Goal: Use online tool/utility: Utilize a website feature to perform a specific function

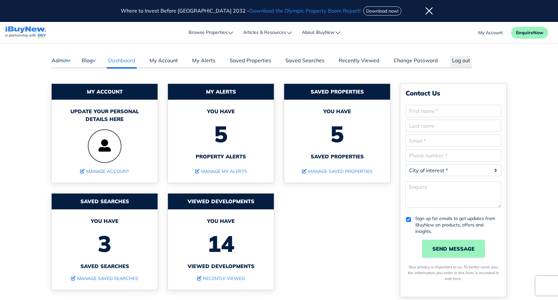
click at [70, 60] on button "Admin" at bounding box center [60, 60] width 19 height 8
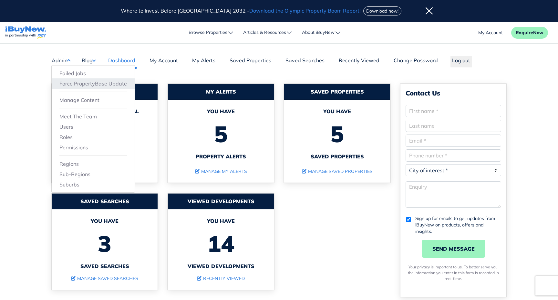
click at [111, 81] on link "Force PropertyBase Update" at bounding box center [92, 84] width 67 height 8
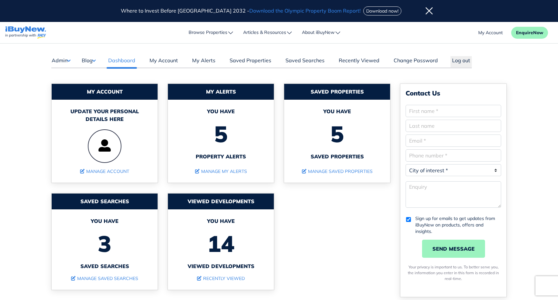
click at [64, 63] on button "Admin" at bounding box center [60, 60] width 19 height 8
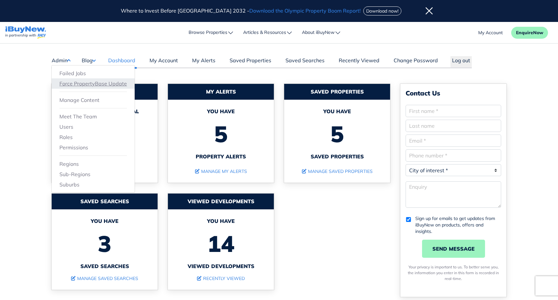
click at [82, 84] on link "Force PropertyBase Update" at bounding box center [92, 84] width 67 height 8
